Goal: Contribute content: Add original content to the website for others to see

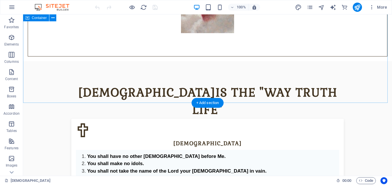
scroll to position [288, 0]
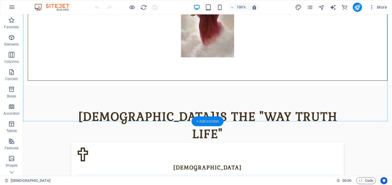
click at [204, 124] on div "+ Add section" at bounding box center [208, 122] width 32 height 10
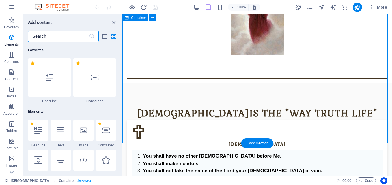
scroll to position [1011, 0]
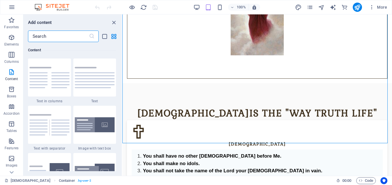
click at [76, 34] on input "text" at bounding box center [58, 37] width 61 height 12
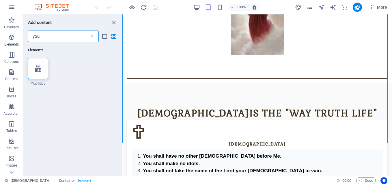
scroll to position [0, 0]
type input "you"
click at [40, 66] on icon at bounding box center [38, 69] width 6 height 8
click at [122, 66] on div "Drag here to replace the existing content. Press “Ctrl” if you want to create a…" at bounding box center [257, 95] width 270 height 162
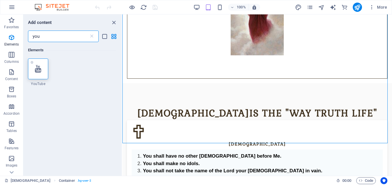
select select "ar16_9"
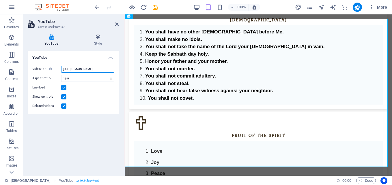
scroll to position [0, 15]
drag, startPoint x: 62, startPoint y: 68, endPoint x: 114, endPoint y: 69, distance: 51.1
click at [114, 69] on input "[URL][DOMAIN_NAME]" at bounding box center [87, 69] width 53 height 7
paste input "[URL][DOMAIN_NAME]"
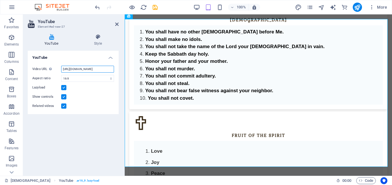
scroll to position [0, 21]
type input "[URL][DOMAIN_NAME]"
click at [98, 40] on icon at bounding box center [97, 37] width 41 height 6
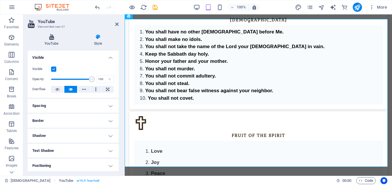
click at [53, 43] on h4 "YouTube" at bounding box center [53, 40] width 50 height 12
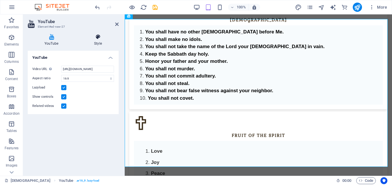
click at [96, 39] on icon at bounding box center [97, 37] width 41 height 6
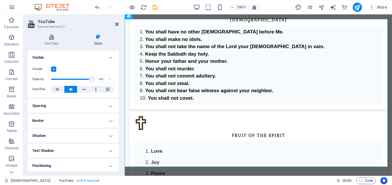
click at [117, 23] on icon at bounding box center [116, 24] width 3 height 5
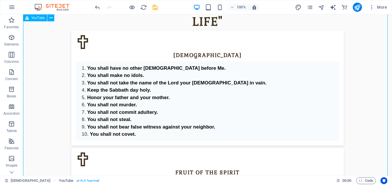
scroll to position [407, 0]
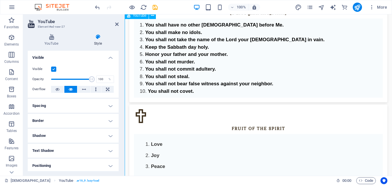
scroll to position [400, 0]
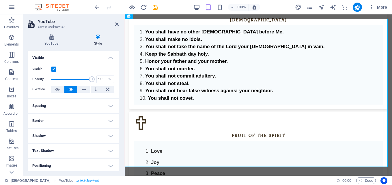
click at [94, 42] on h4 "Style" at bounding box center [97, 40] width 41 height 12
click at [57, 44] on h4 "YouTube" at bounding box center [53, 40] width 50 height 12
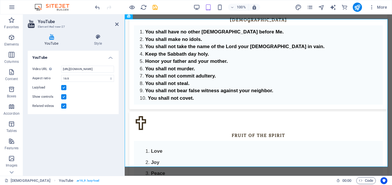
click at [65, 87] on label at bounding box center [63, 87] width 5 height 5
click at [0, 0] on input "Lazyload" at bounding box center [0, 0] width 0 height 0
click at [117, 24] on icon at bounding box center [116, 24] width 3 height 5
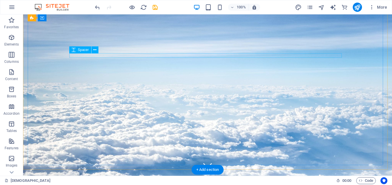
scroll to position [0, 0]
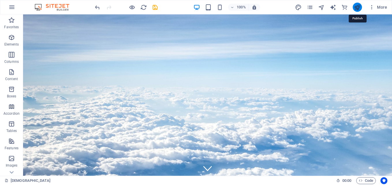
click at [357, 8] on icon "publish" at bounding box center [357, 7] width 7 height 7
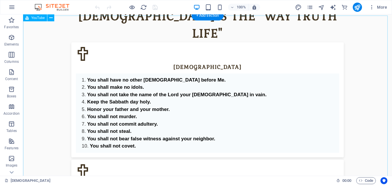
scroll to position [361, 0]
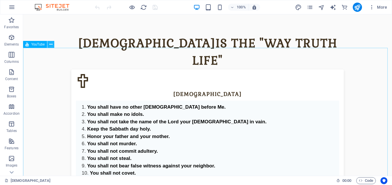
click at [52, 46] on icon at bounding box center [50, 45] width 3 height 6
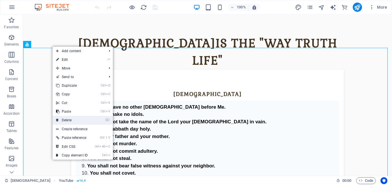
click at [66, 119] on link "⌦ Delete" at bounding box center [72, 120] width 39 height 9
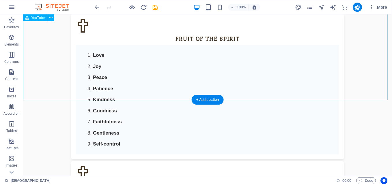
scroll to position [535, 0]
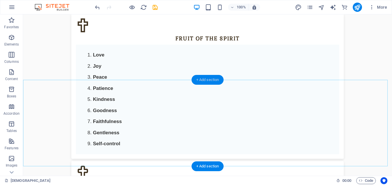
click at [196, 81] on div "+ Add section" at bounding box center [208, 80] width 32 height 10
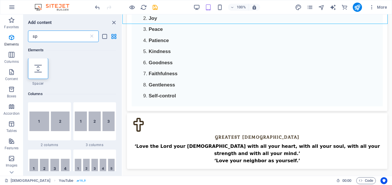
scroll to position [0, 0]
type input "sp"
click at [38, 67] on icon at bounding box center [38, 69] width 8 height 8
select select "px"
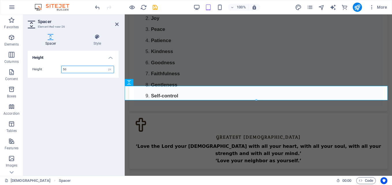
scroll to position [482, 0]
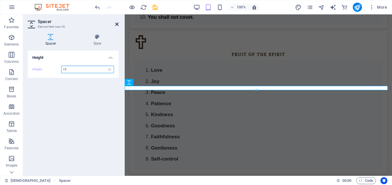
type input "15"
click at [117, 23] on icon at bounding box center [116, 24] width 3 height 5
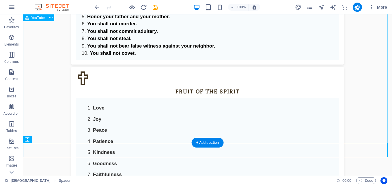
scroll to position [471, 0]
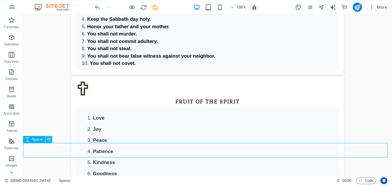
click at [47, 140] on button at bounding box center [48, 139] width 7 height 7
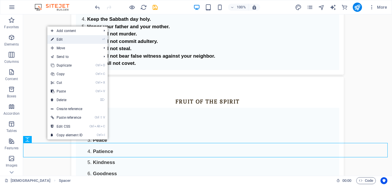
click at [81, 41] on link "⏎ Edit" at bounding box center [66, 39] width 39 height 9
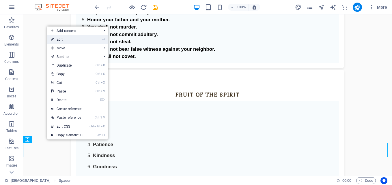
select select "px"
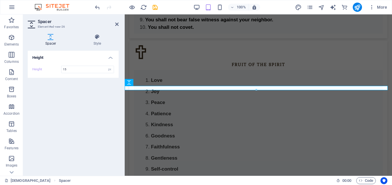
scroll to position [482, 0]
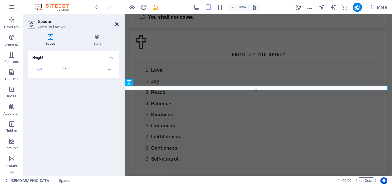
click at [116, 24] on icon at bounding box center [116, 24] width 3 height 5
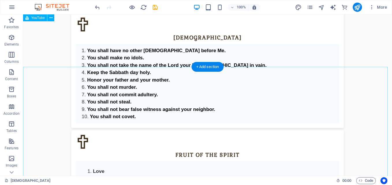
scroll to position [327, 0]
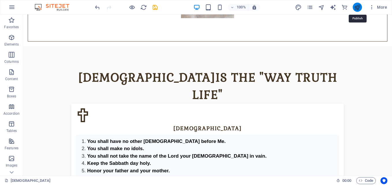
click at [356, 10] on icon "publish" at bounding box center [357, 7] width 7 height 7
